Goal: Task Accomplishment & Management: Complete application form

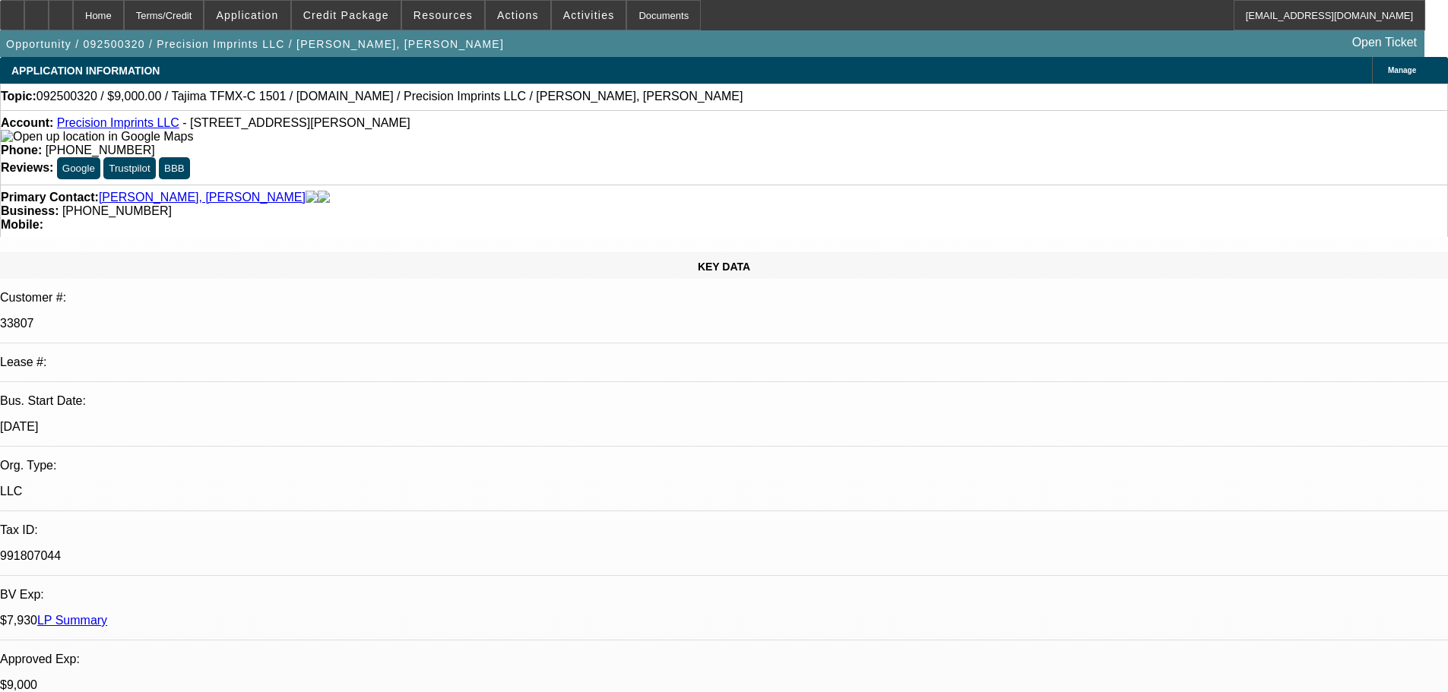
select select "0"
select select "2"
select select "0.1"
select select "4"
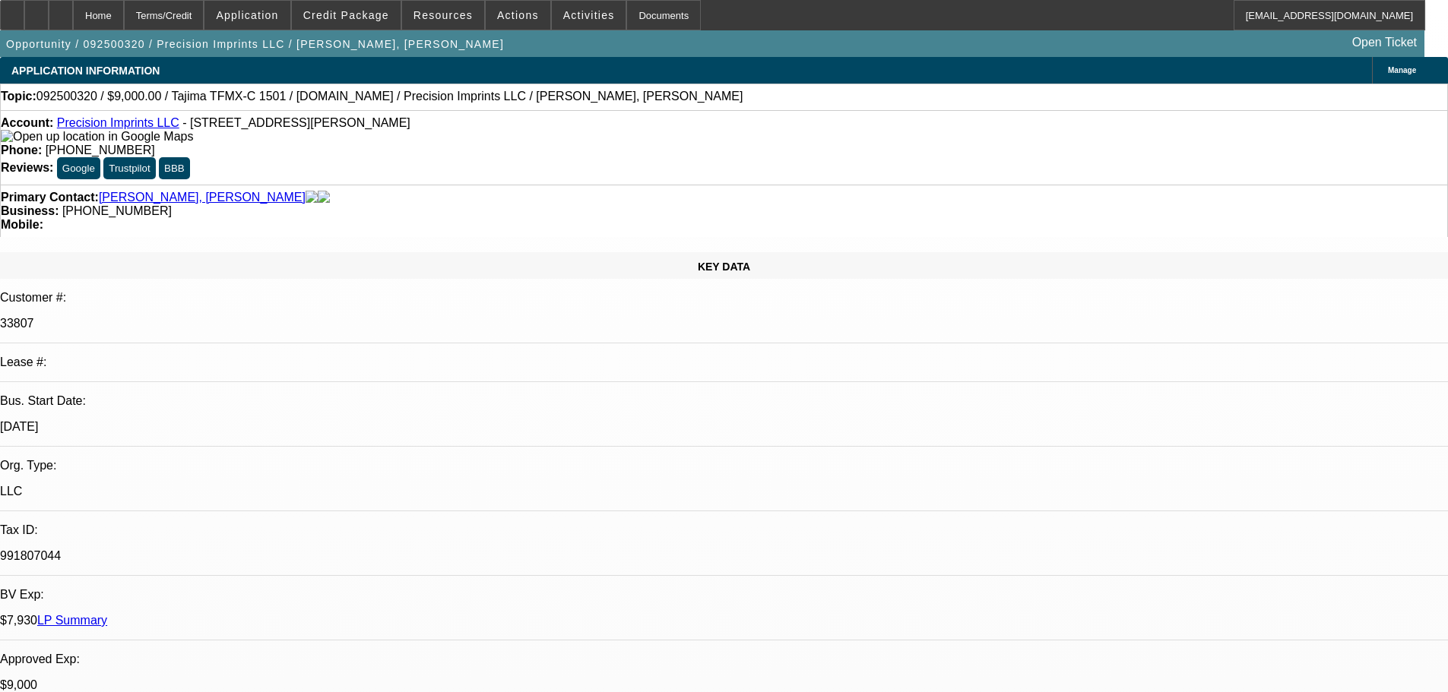
select select "0"
select select "2"
select select "0.1"
select select "4"
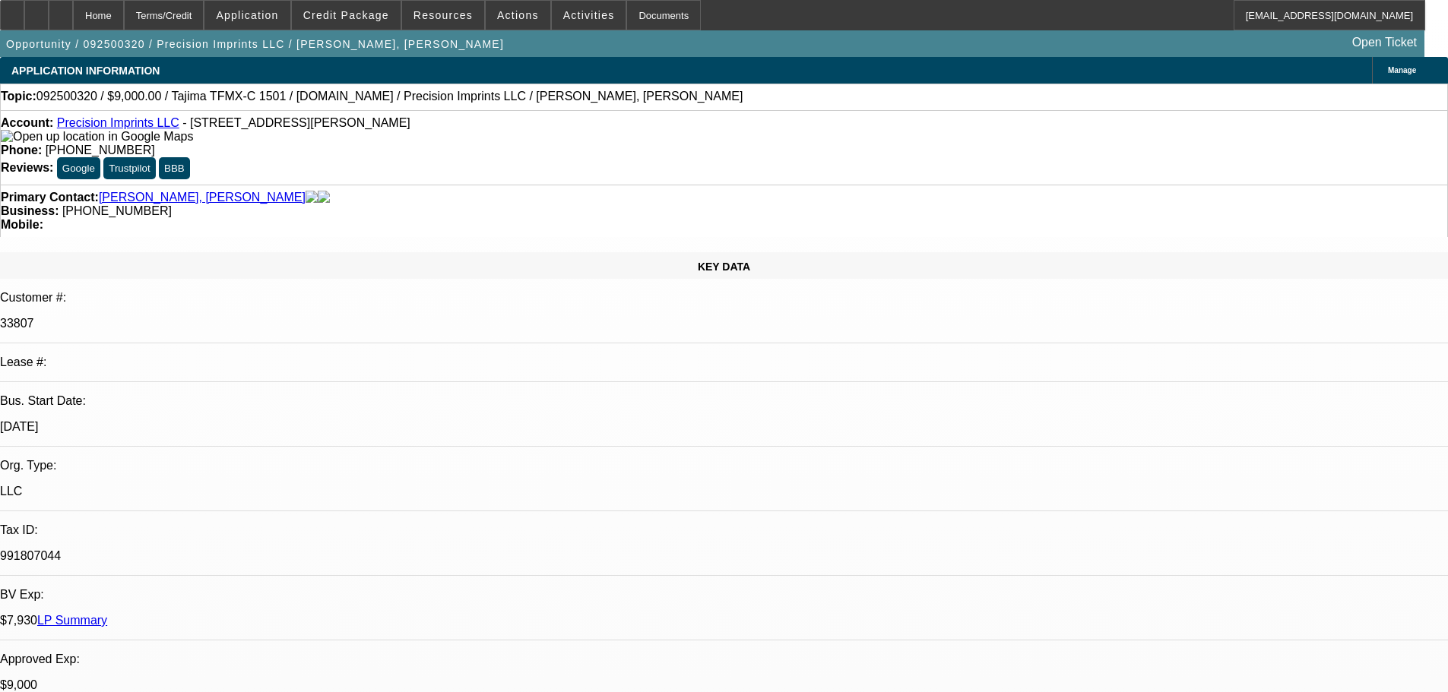
select select "0"
select select "2"
select select "0.1"
select select "4"
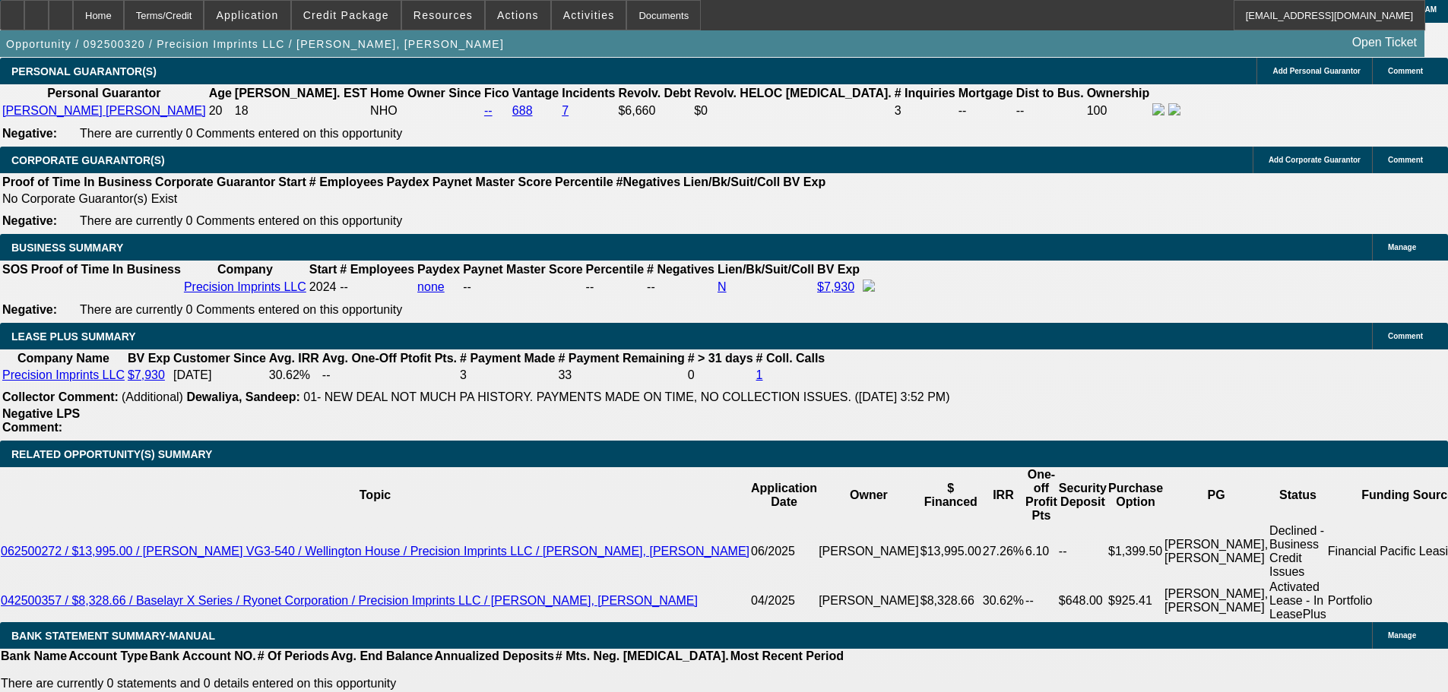
scroll to position [2584, 0]
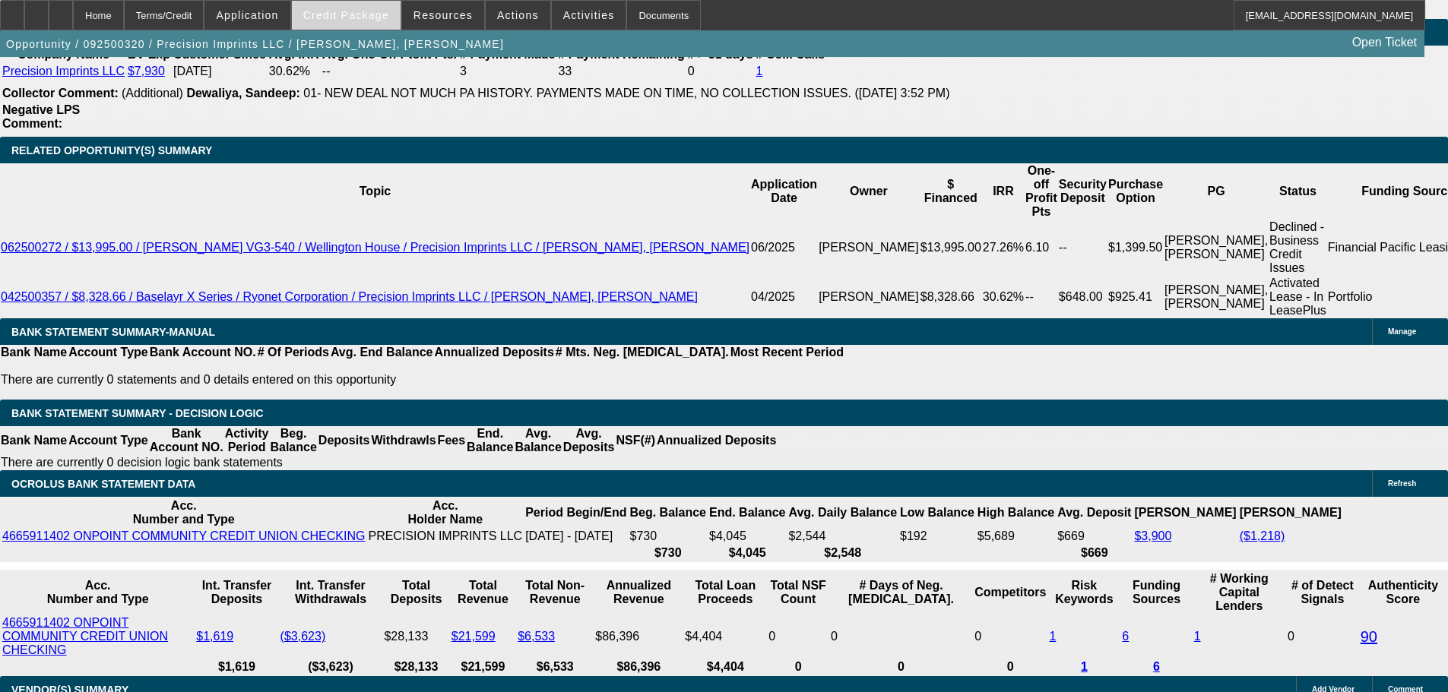
click at [330, 11] on span "Credit Package" at bounding box center [346, 15] width 86 height 12
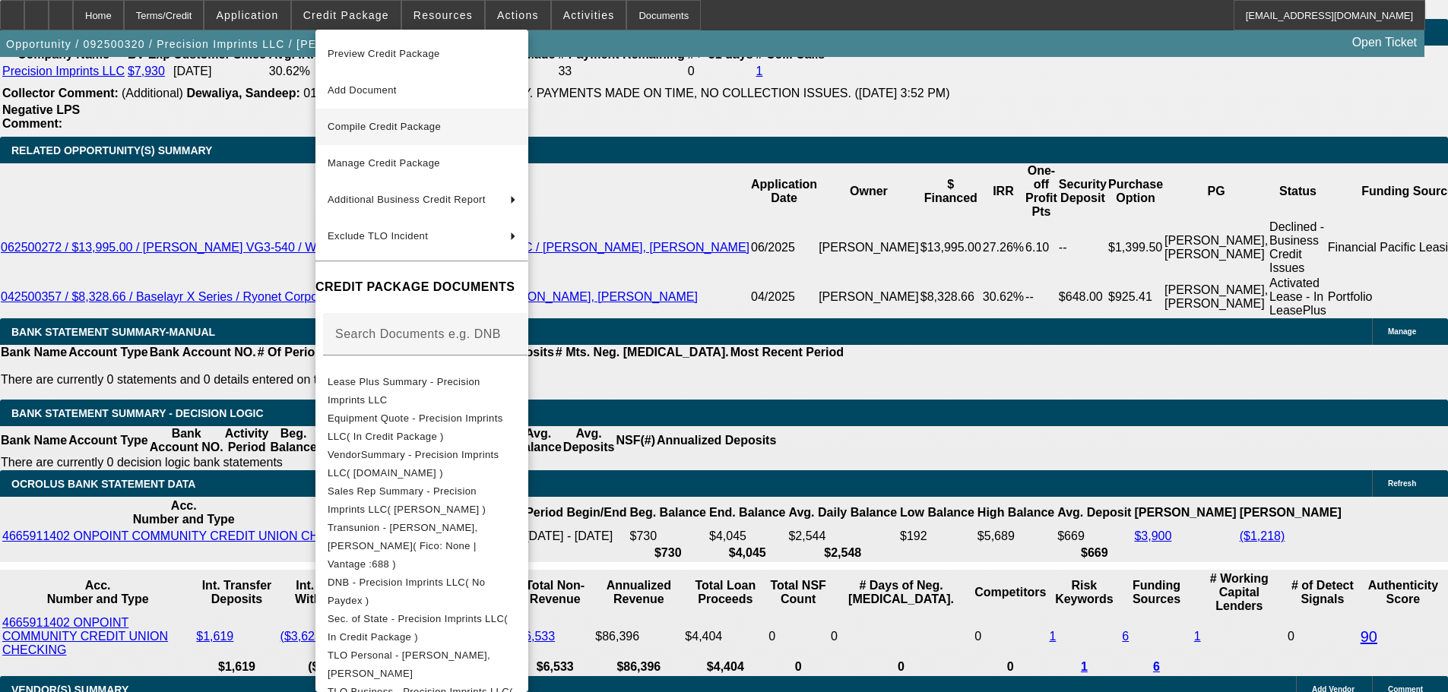
click at [420, 119] on span "Compile Credit Package" at bounding box center [422, 127] width 188 height 18
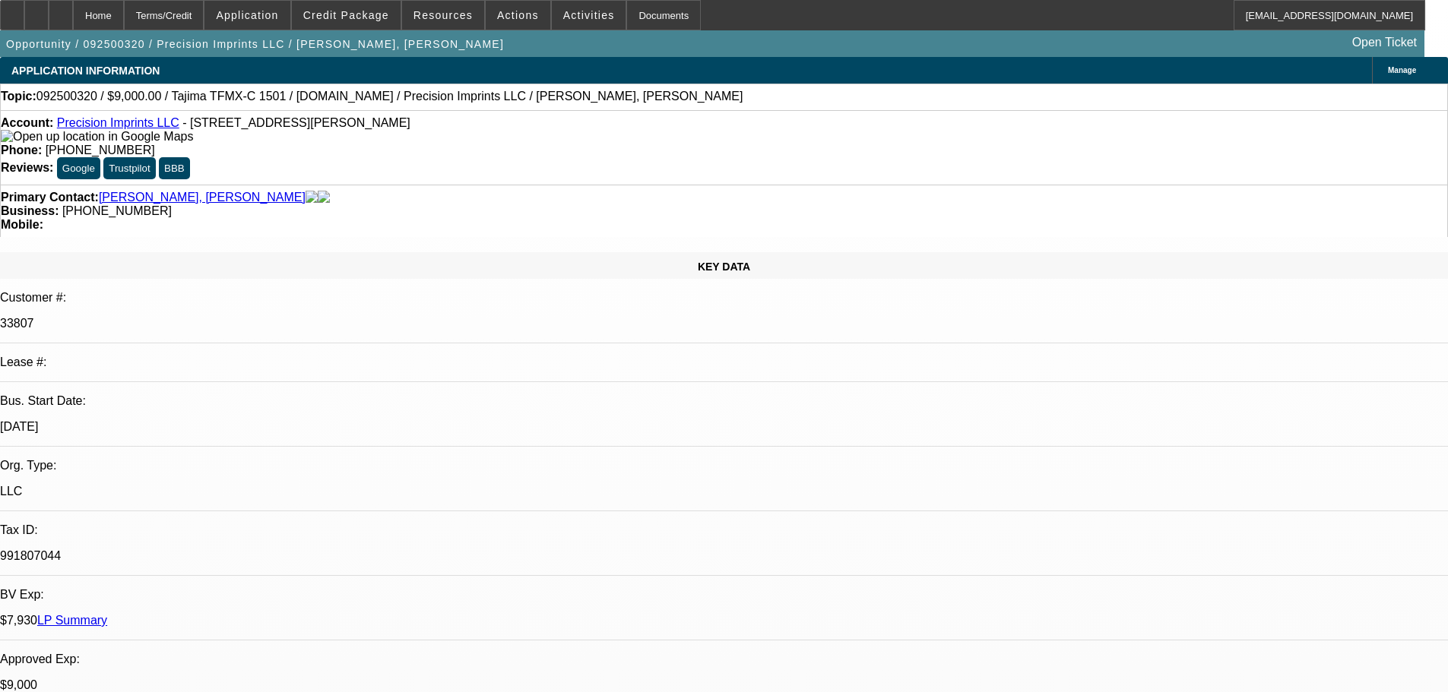
select select "0"
select select "2"
select select "0.1"
select select "4"
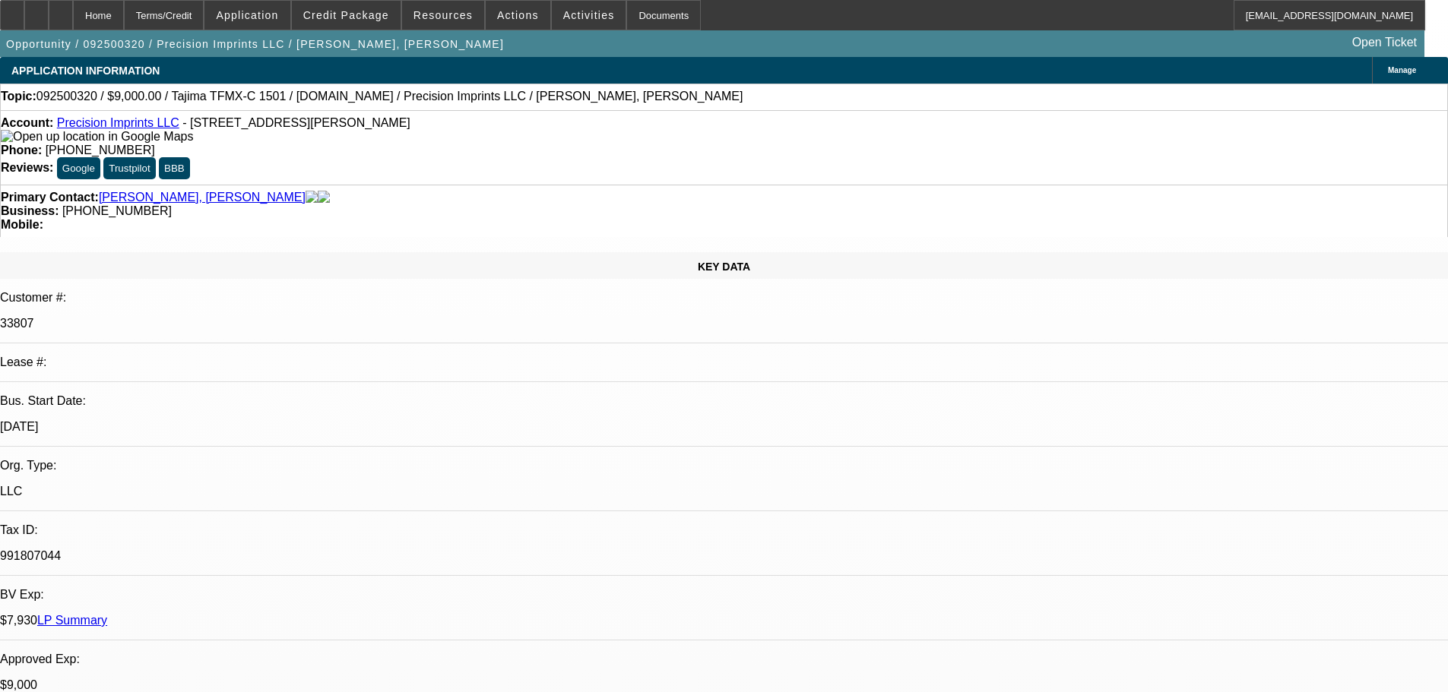
select select "0"
select select "2"
select select "0.1"
select select "4"
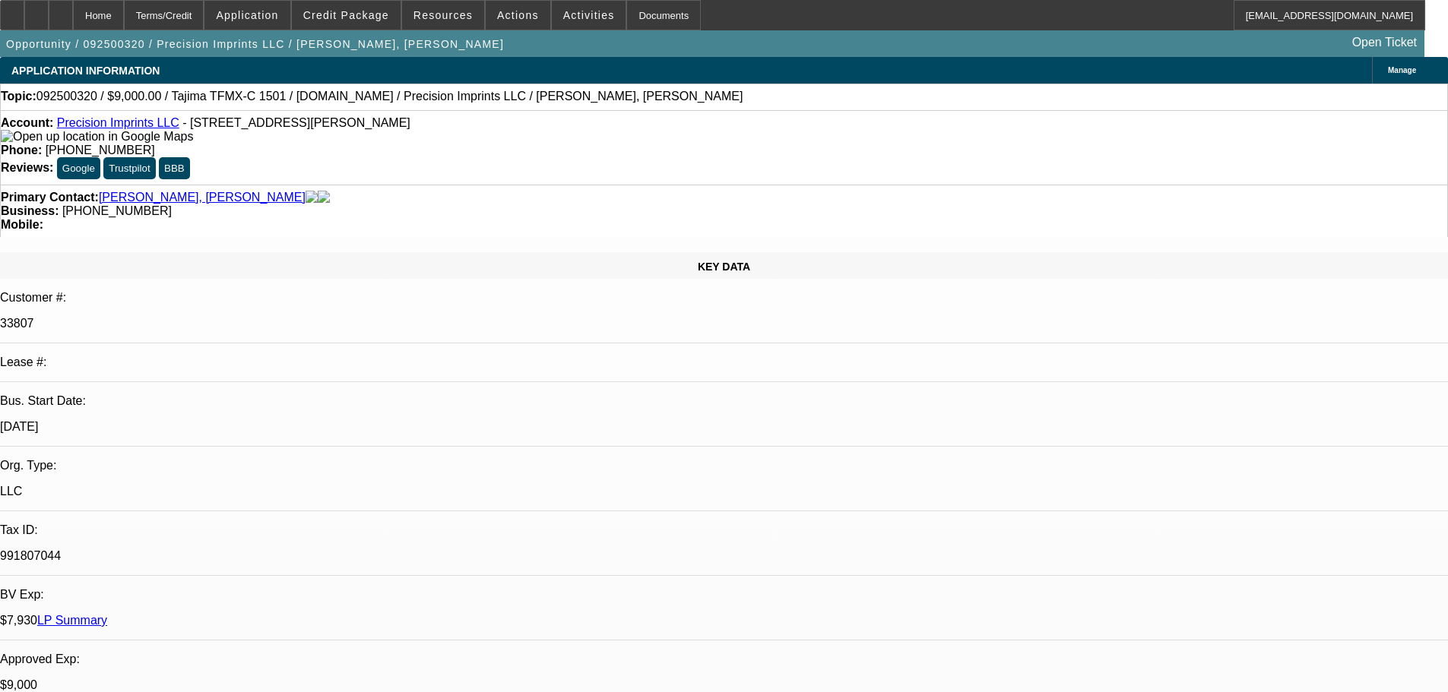
select select "0"
select select "2"
select select "0.1"
select select "4"
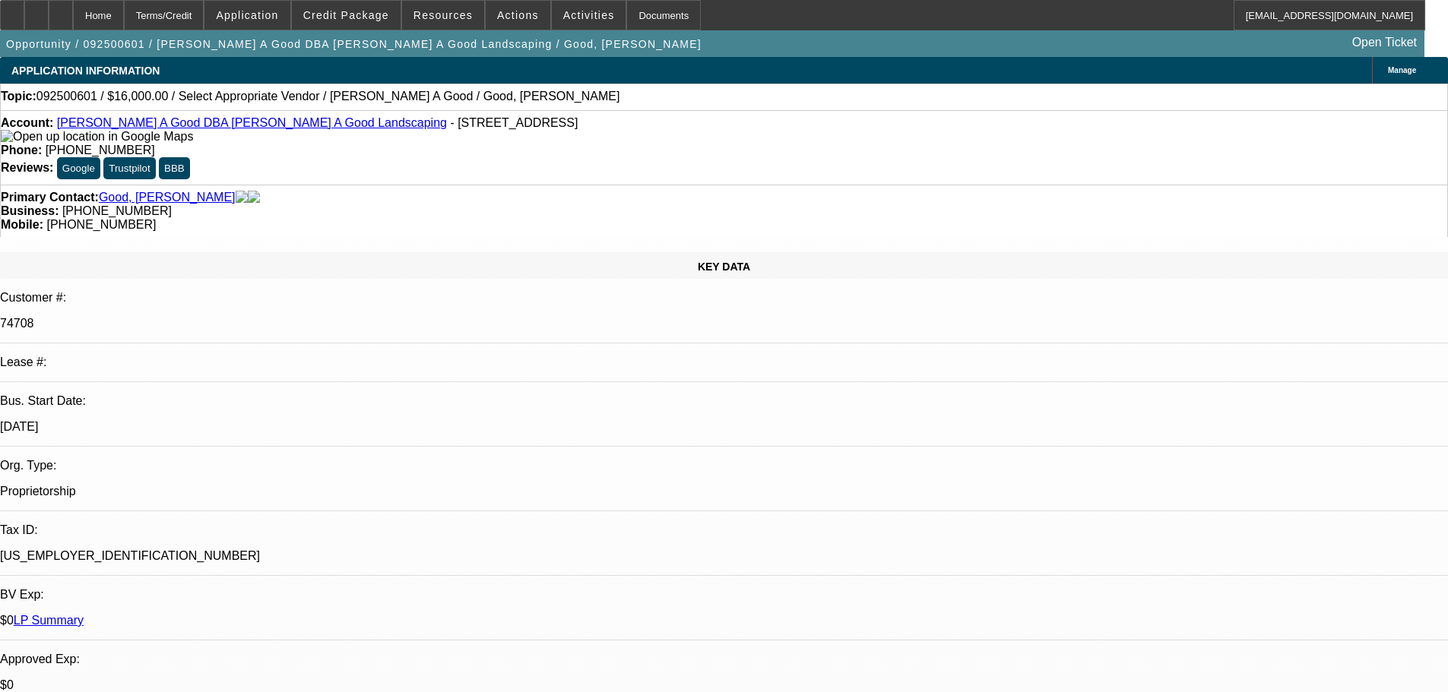
select select "0"
select select "2"
select select "0.1"
select select "4"
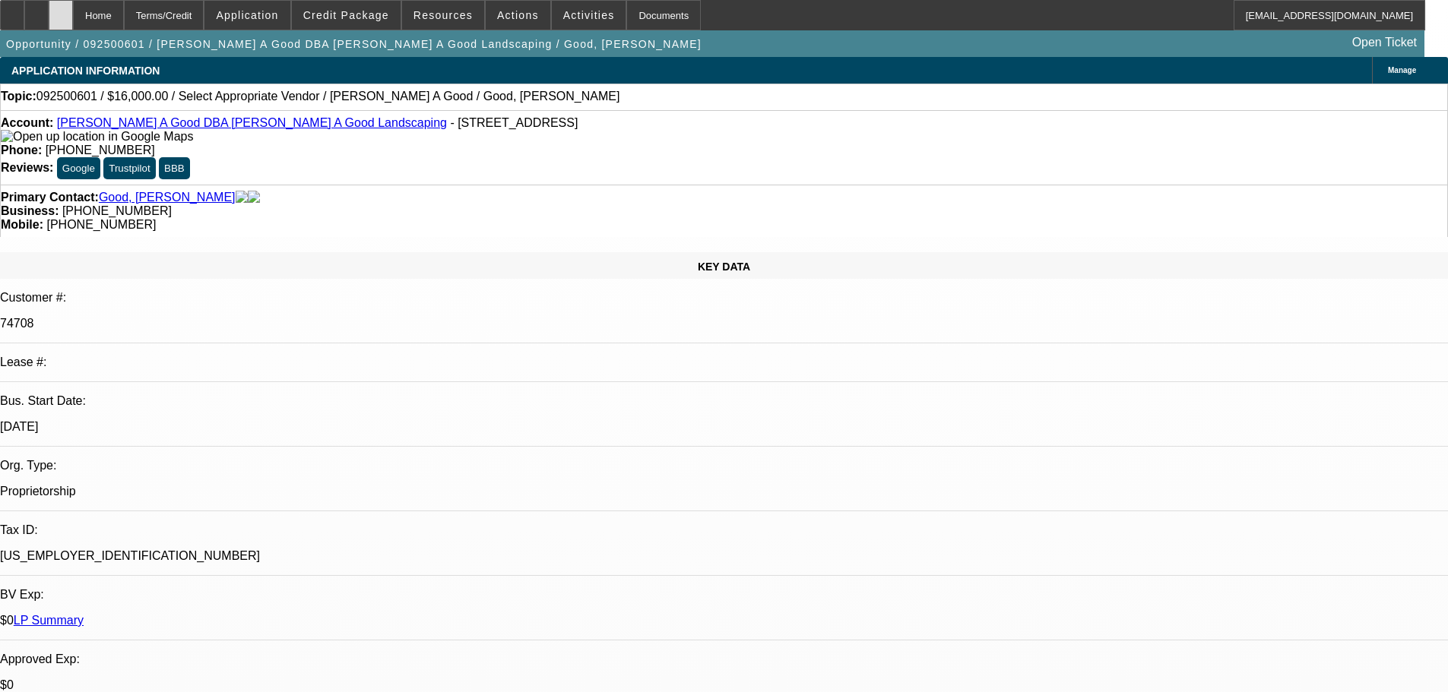
click at [73, 8] on div at bounding box center [61, 15] width 24 height 30
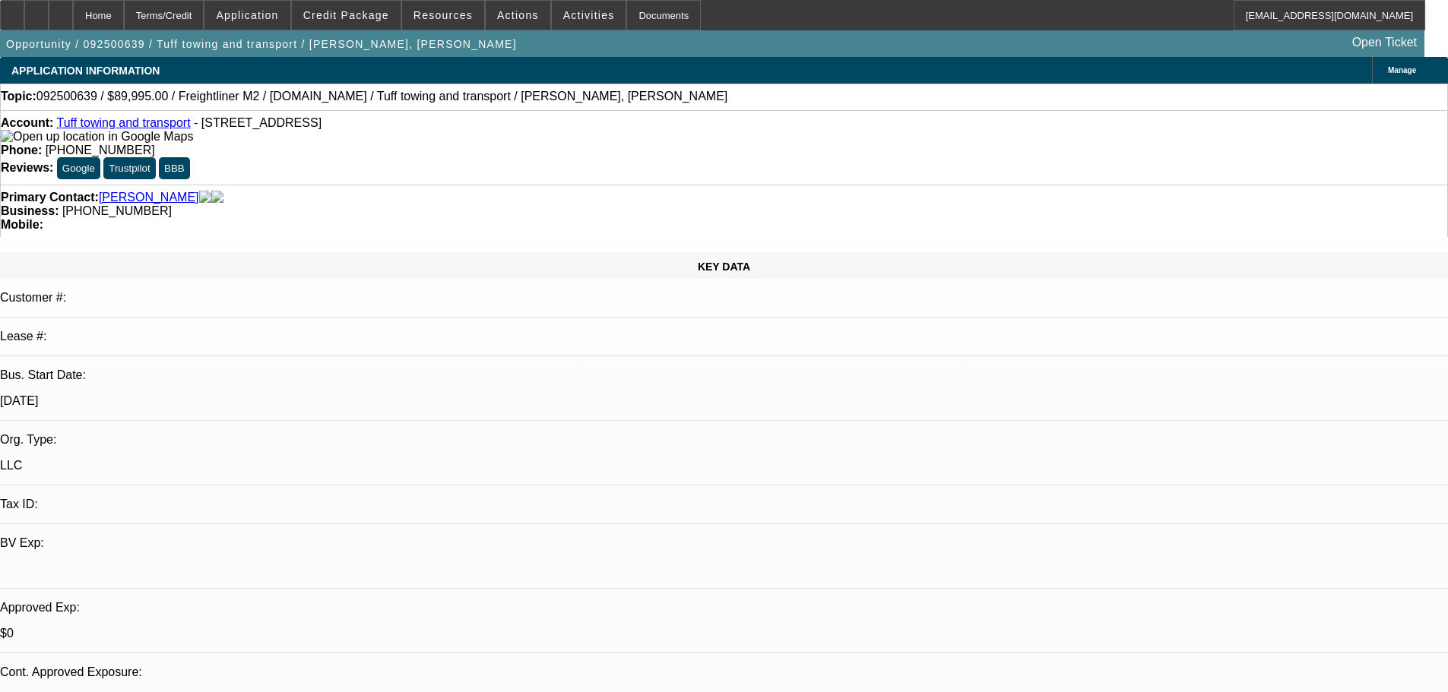
select select "0"
select select "2"
select select "0.1"
select select "4"
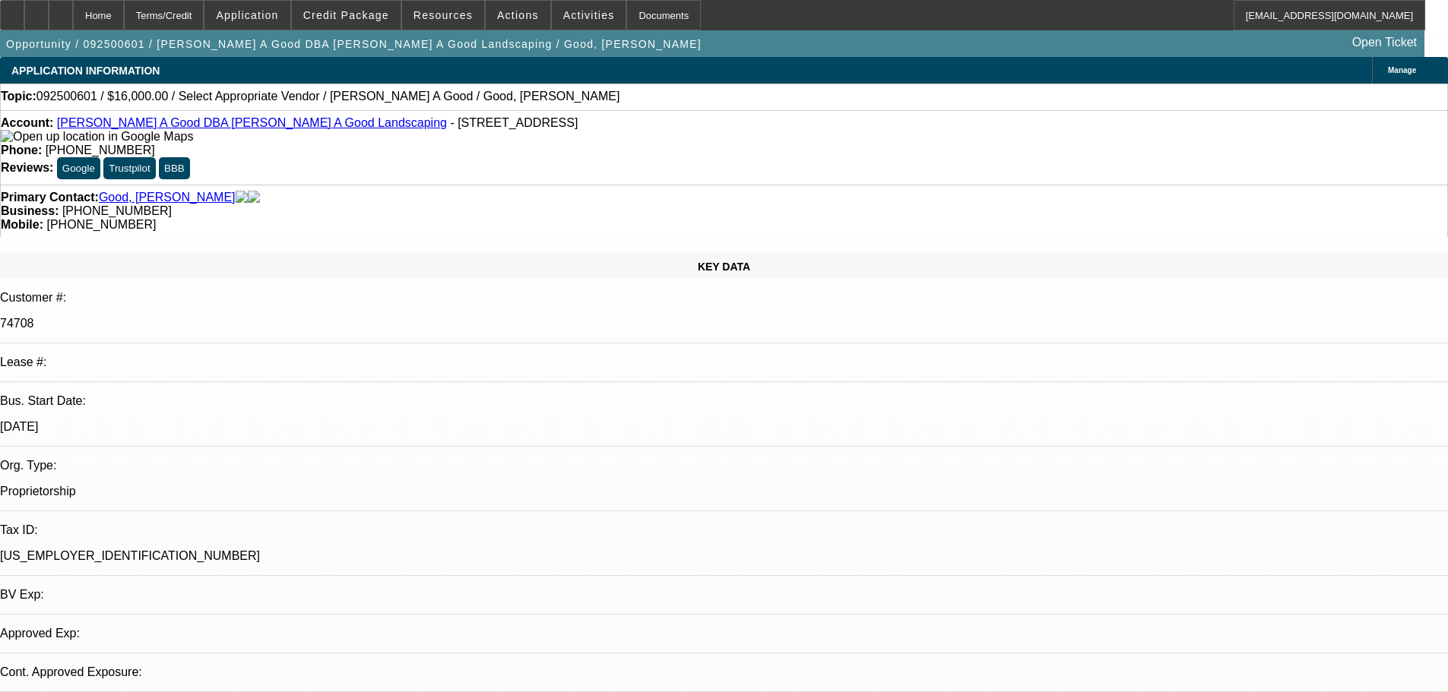
select select "0"
select select "2"
select select "0.1"
select select "4"
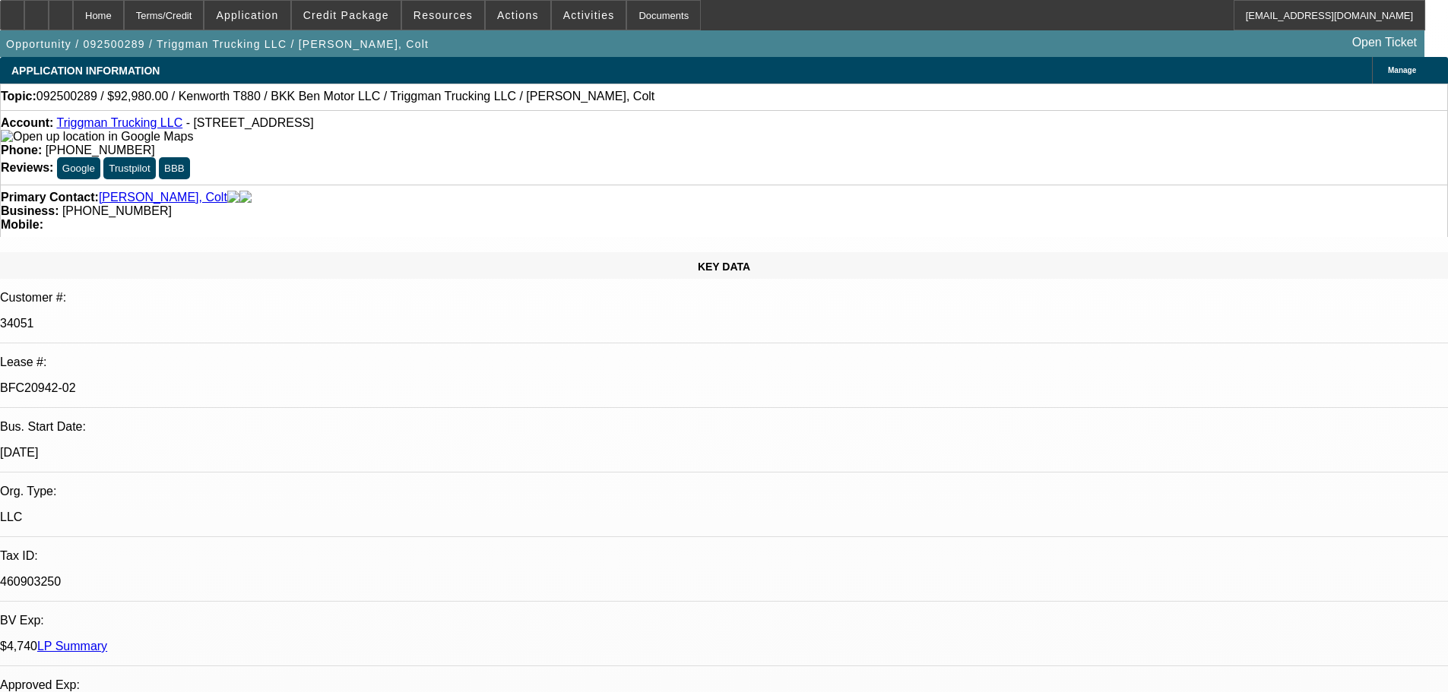
select select "0"
select select "2"
select select "0"
select select "6"
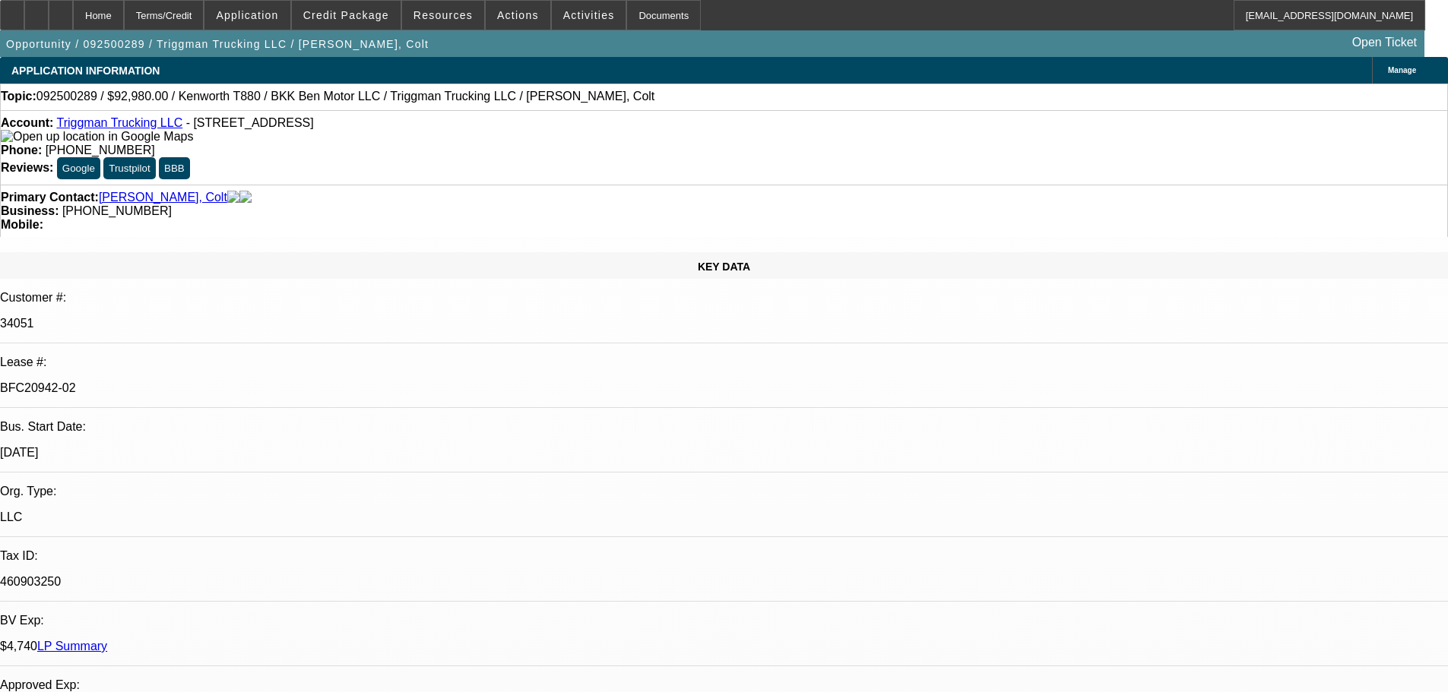
select select "0"
select select "2"
select select "0"
select select "6"
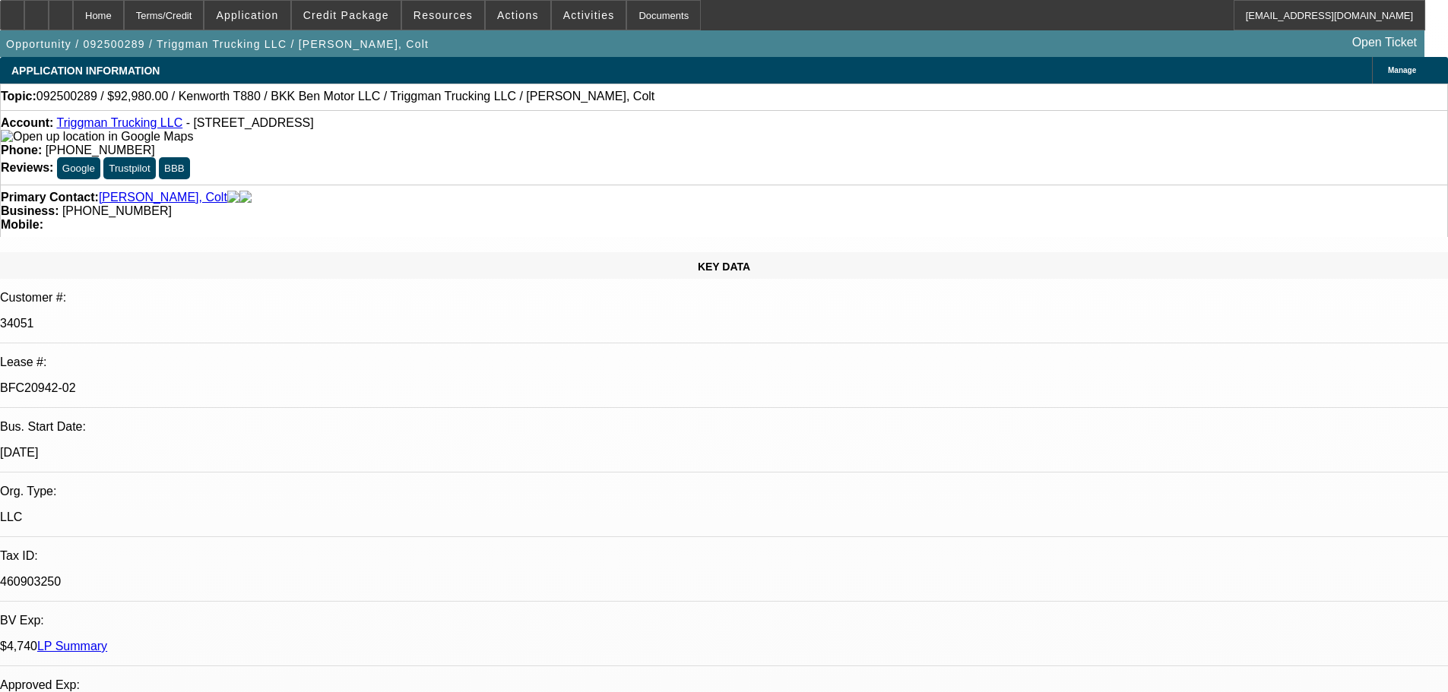
select select "0"
select select "2"
select select "0"
select select "6"
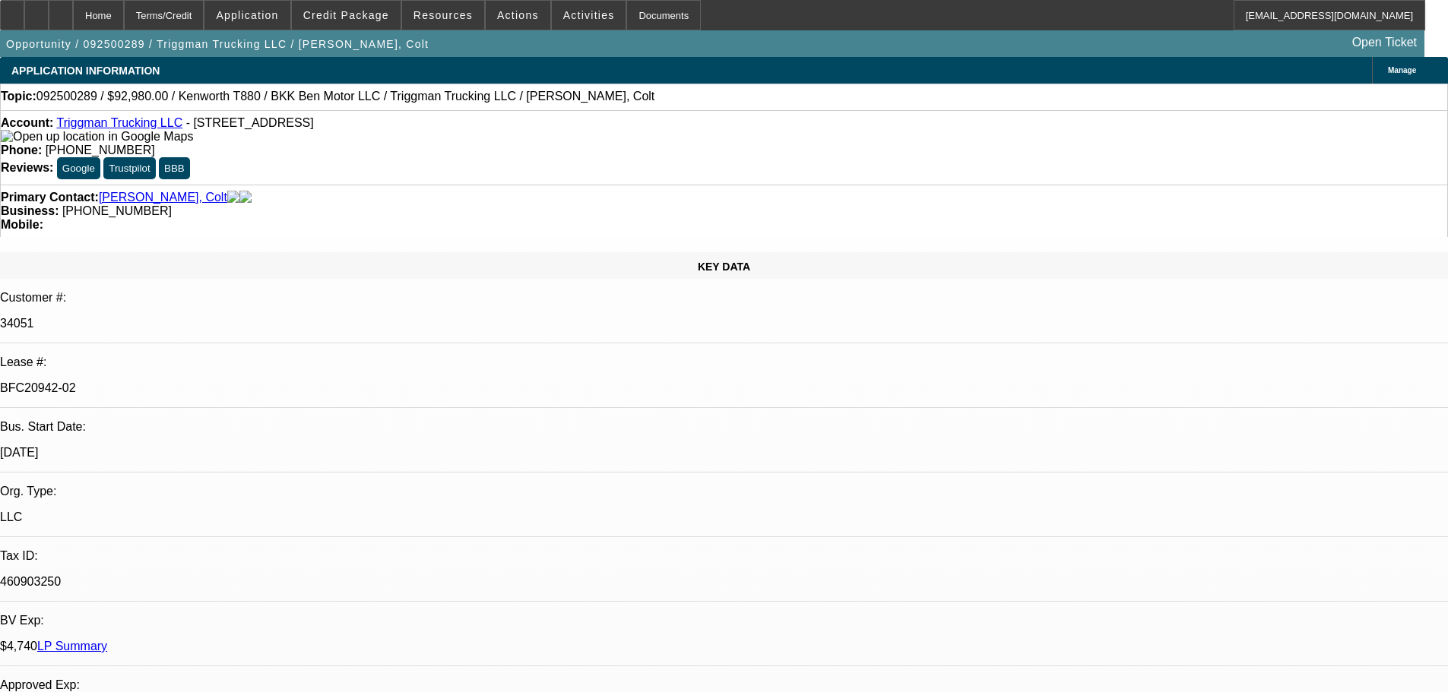
select select "0"
select select "2"
select select "0.1"
select select "4"
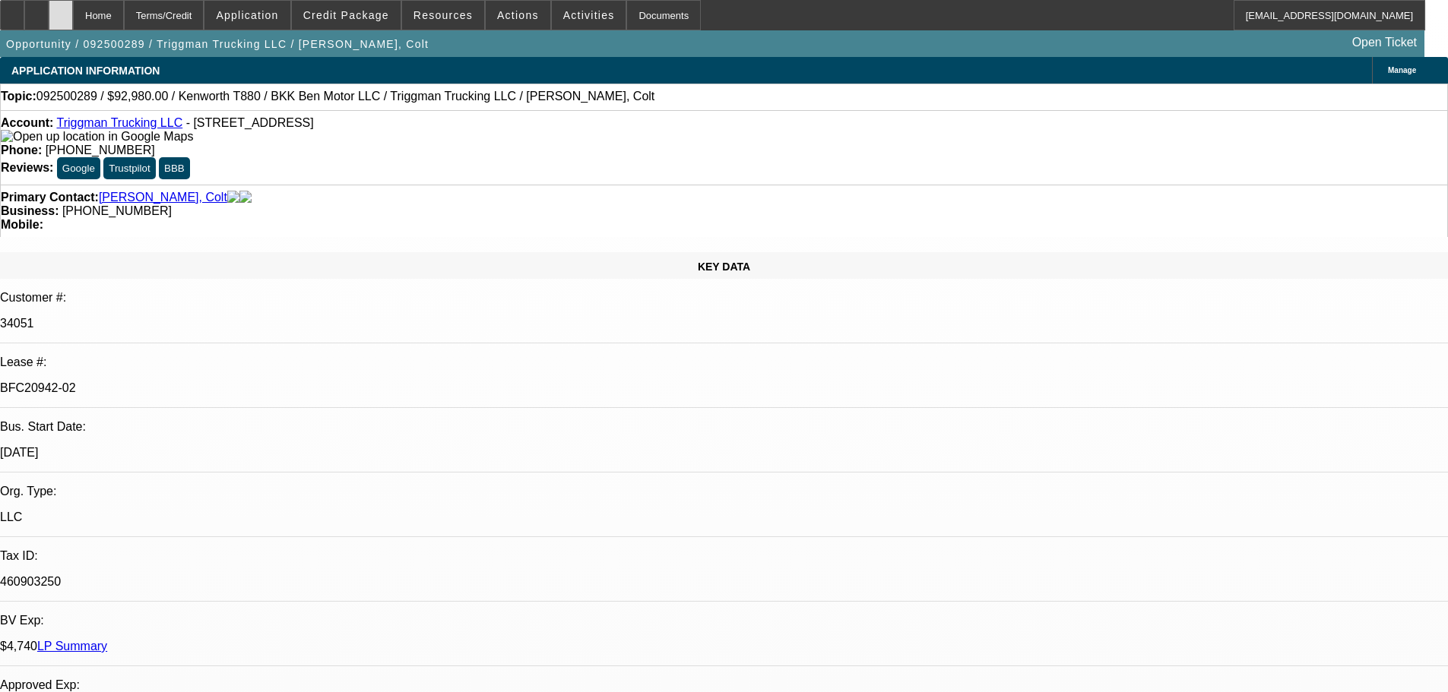
click at [61, 10] on icon at bounding box center [61, 10] width 0 height 0
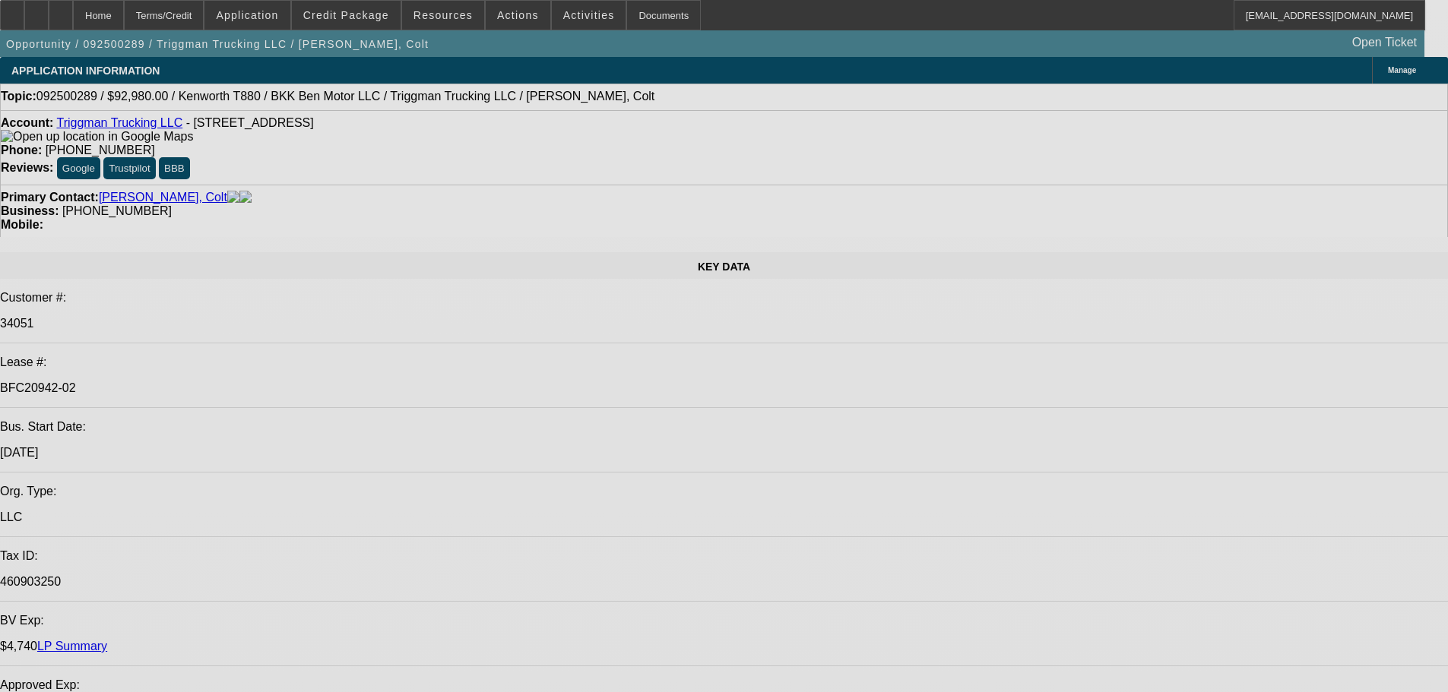
select select "0"
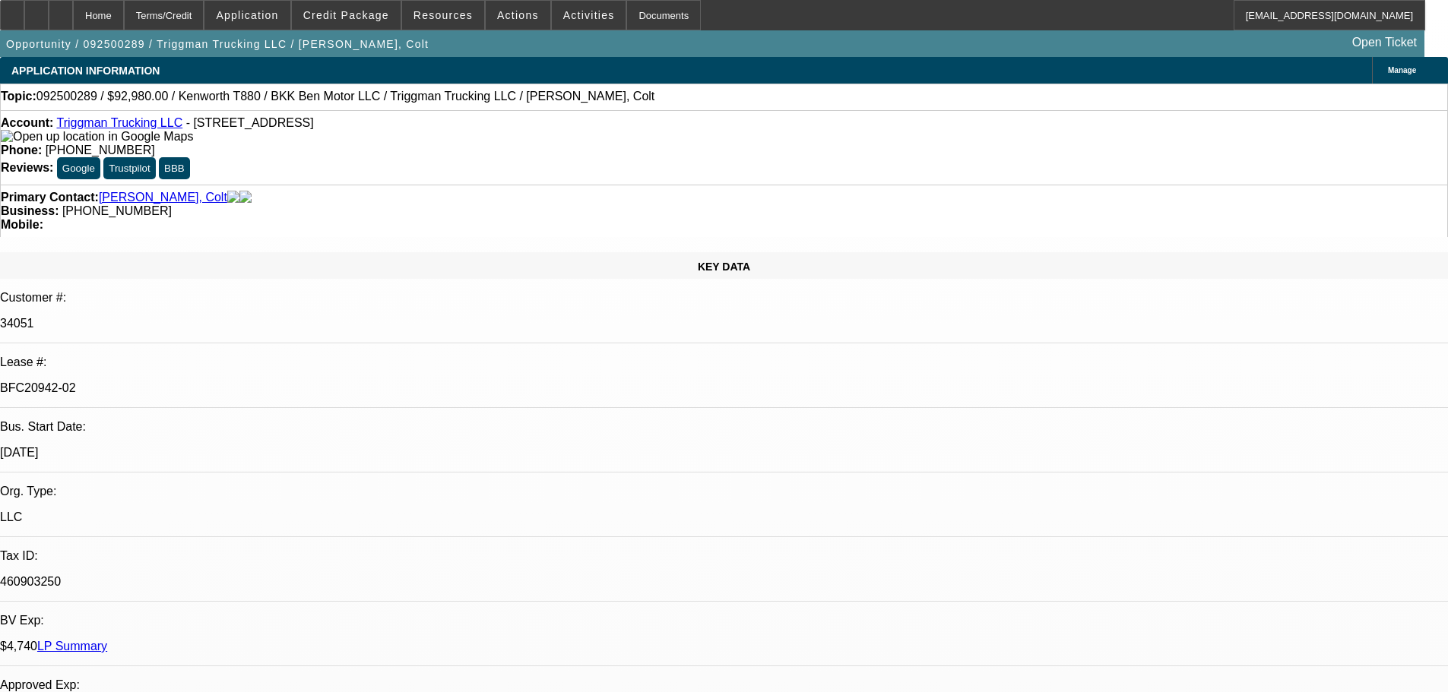
select select "0"
select select "2"
select select "0"
select select "6"
select select "0"
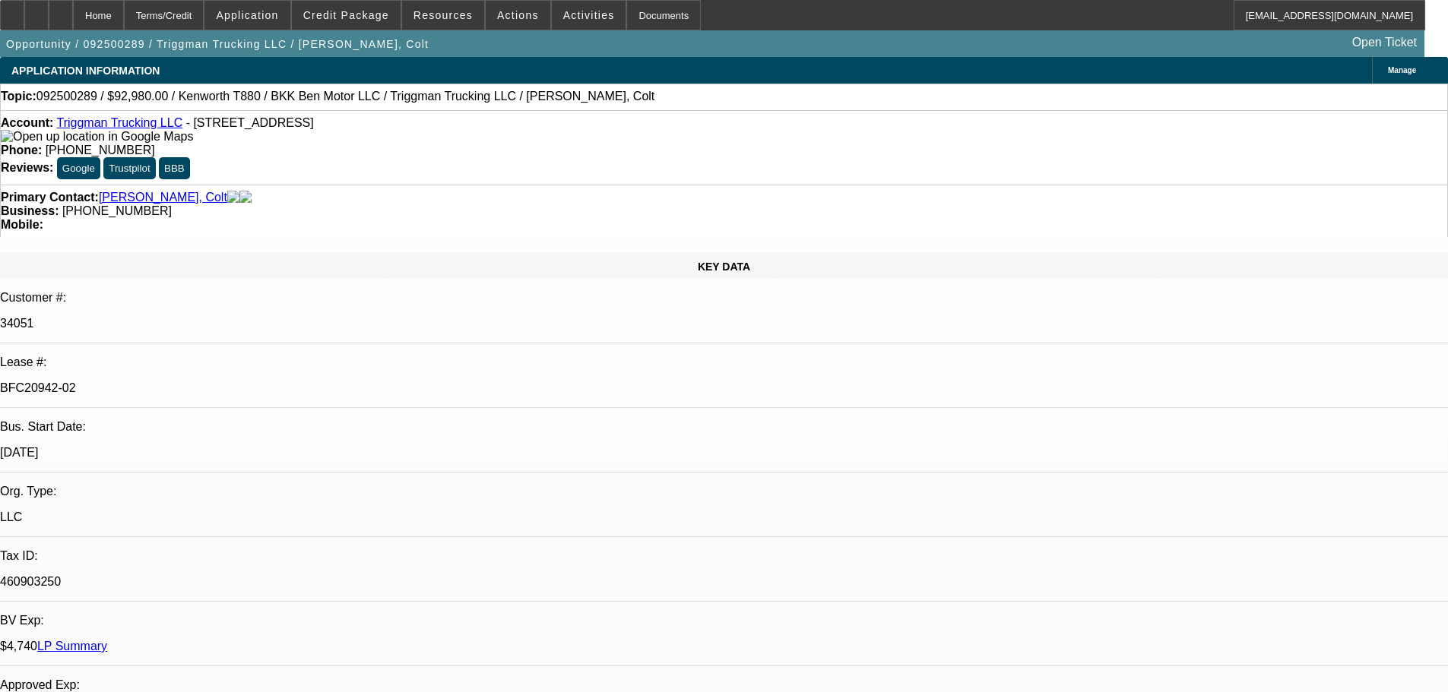
select select "0"
select select "2"
select select "0"
select select "6"
select select "0"
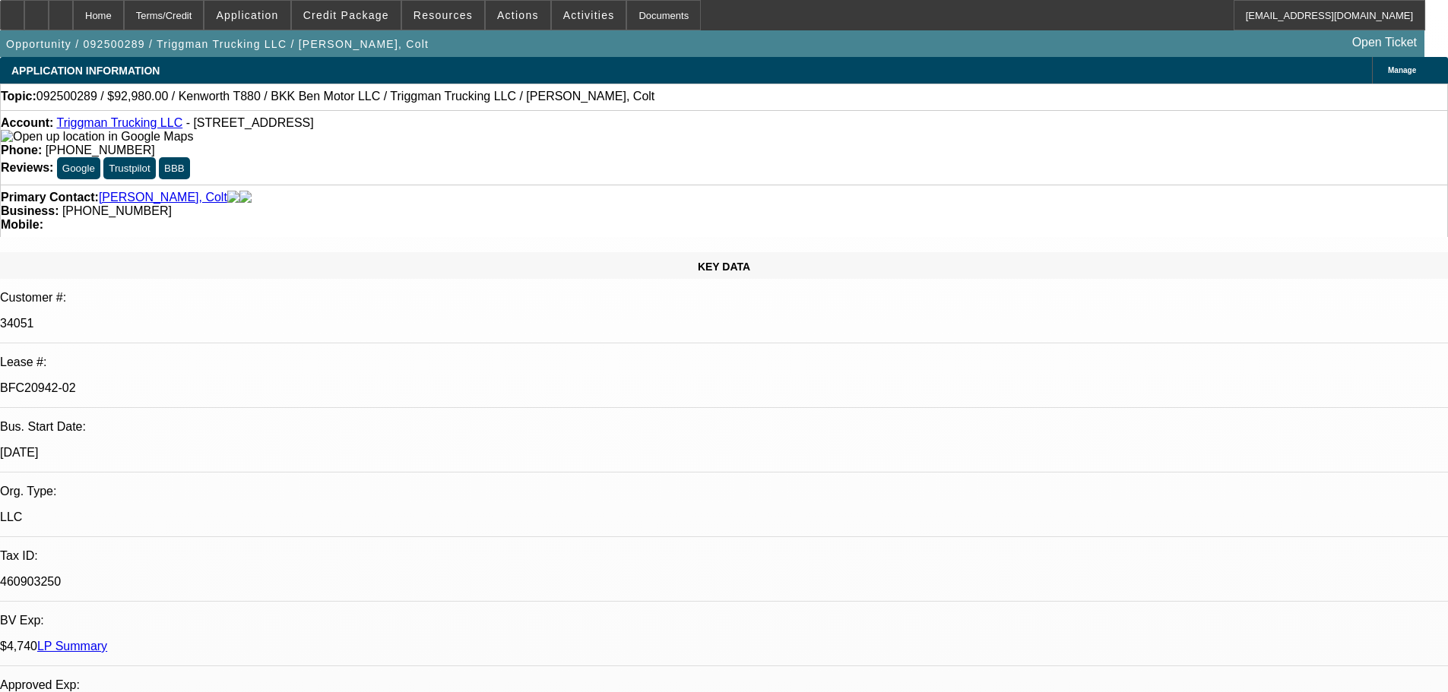
select select "0"
select select "2"
select select "0"
select select "6"
select select "0"
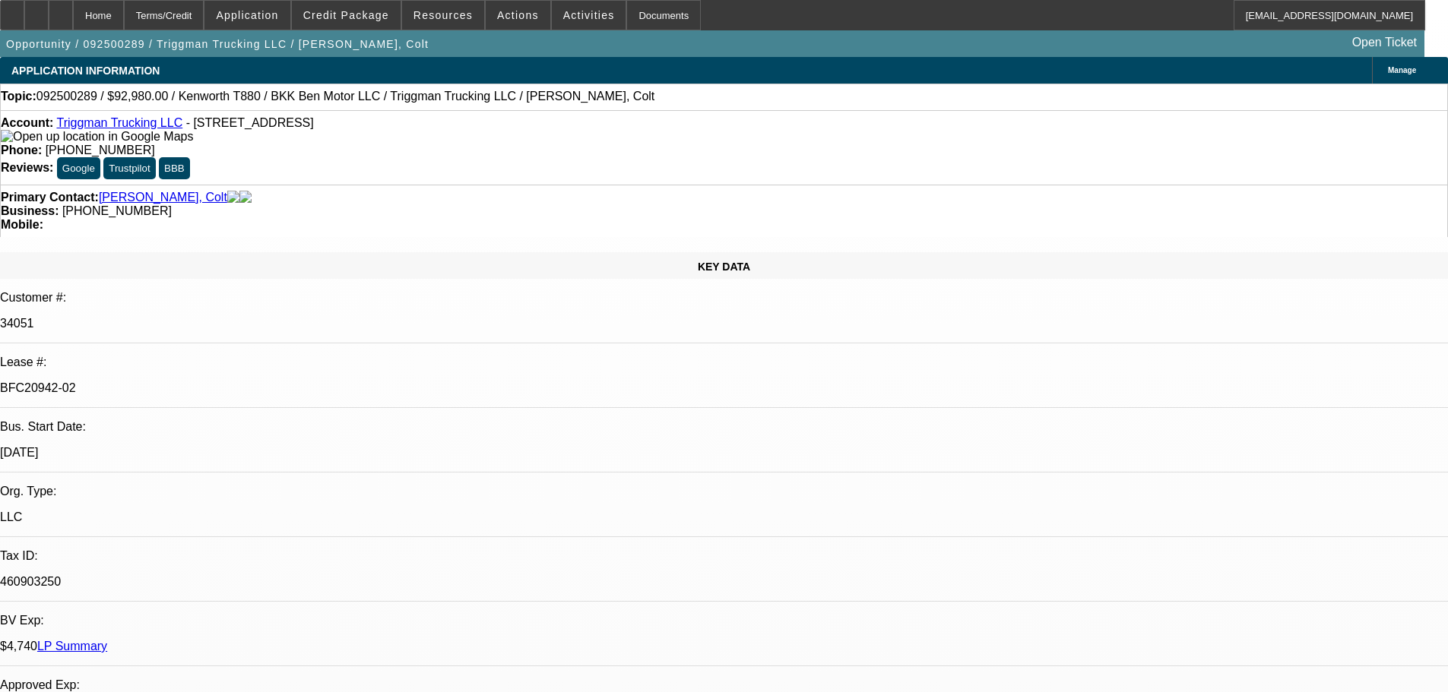
select select "0"
select select "2"
select select "0.1"
select select "4"
